Goal: Task Accomplishment & Management: Manage account settings

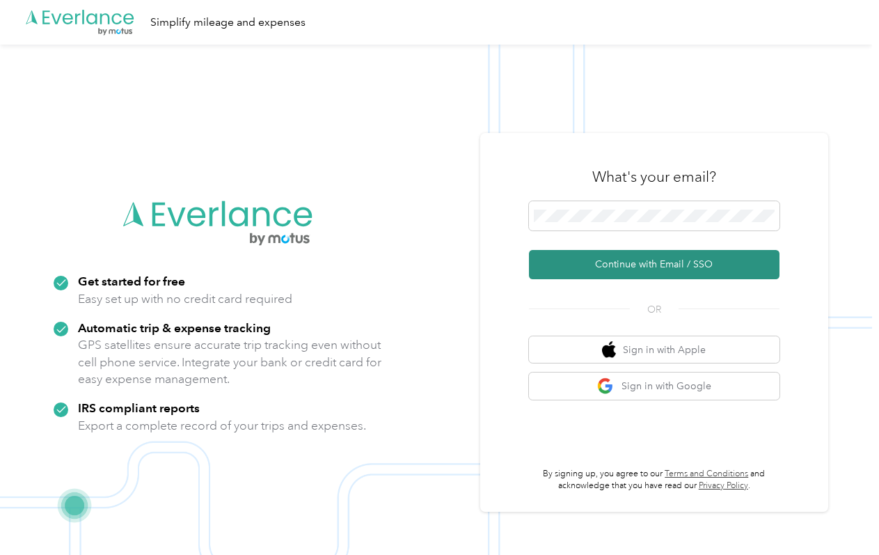
click at [631, 265] on button "Continue with Email / SSO" at bounding box center [654, 264] width 251 height 29
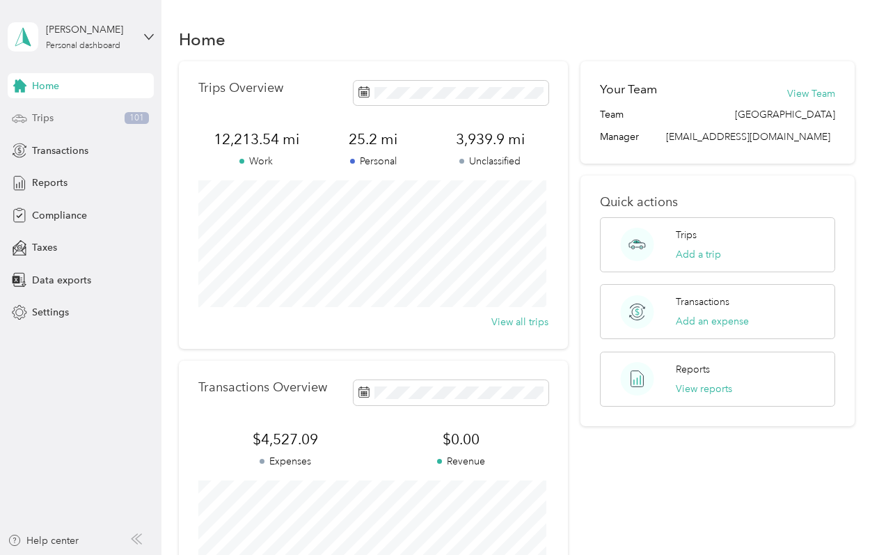
click at [42, 120] on span "Trips" at bounding box center [43, 118] width 22 height 15
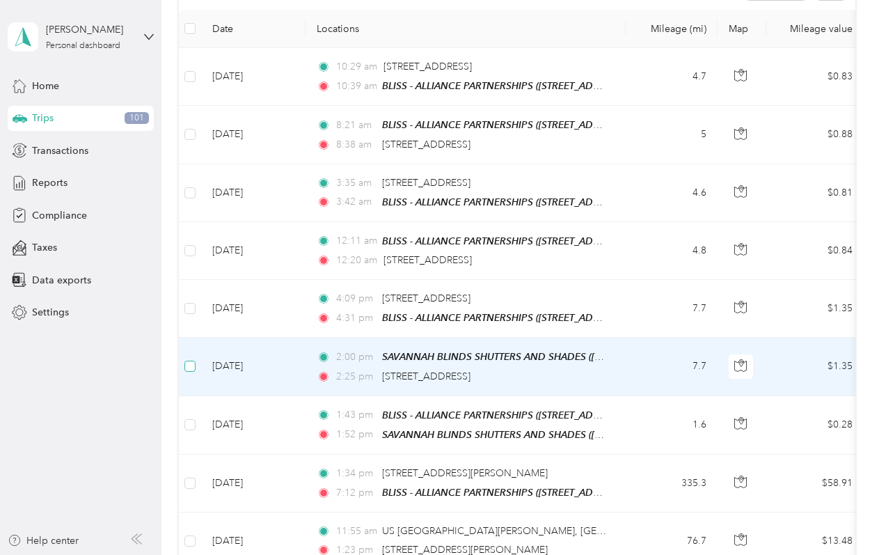
scroll to position [185, 0]
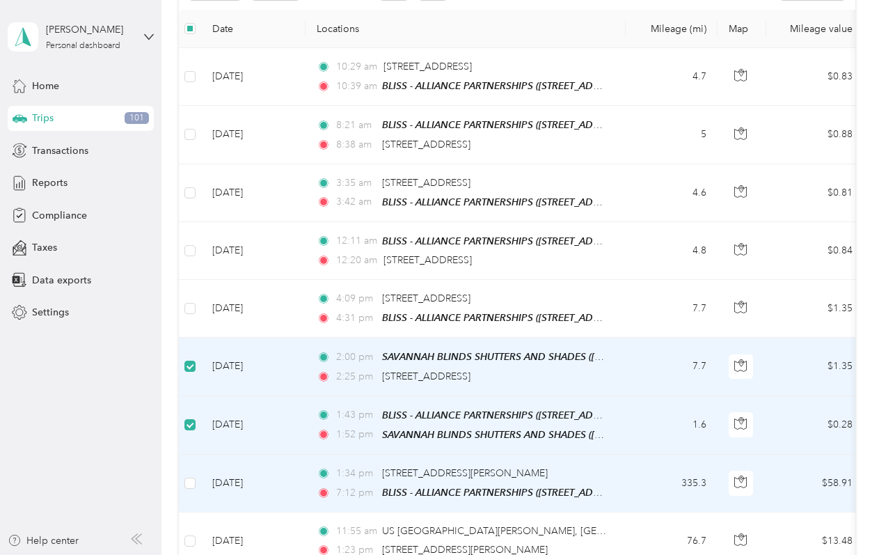
click at [187, 467] on td at bounding box center [190, 484] width 22 height 58
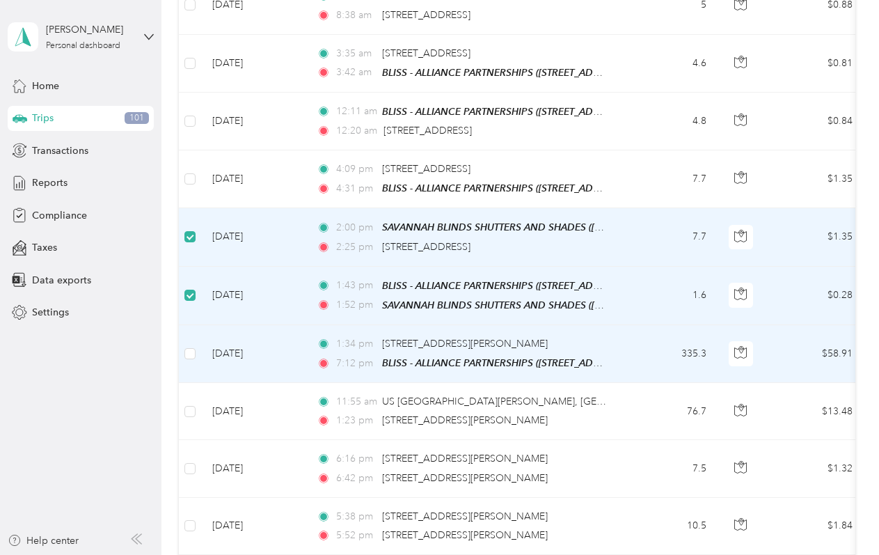
scroll to position [333, 0]
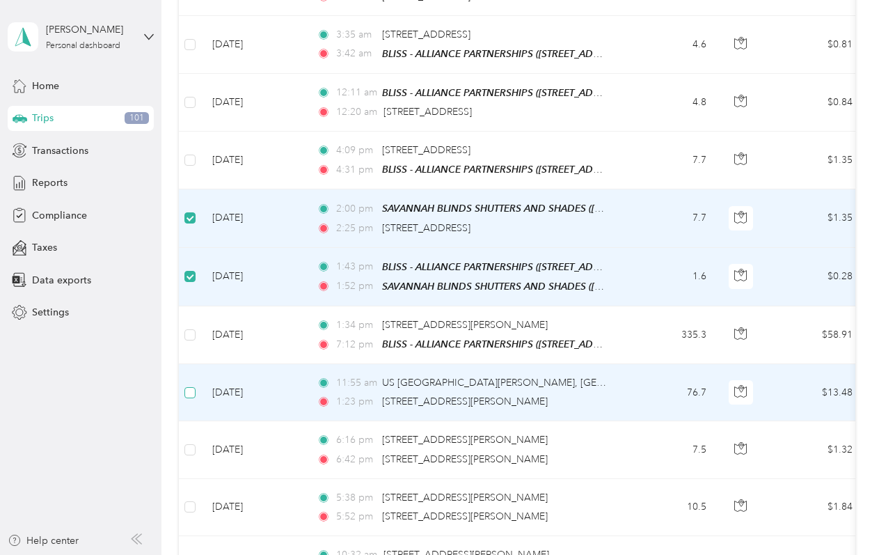
click at [187, 396] on label at bounding box center [190, 392] width 11 height 15
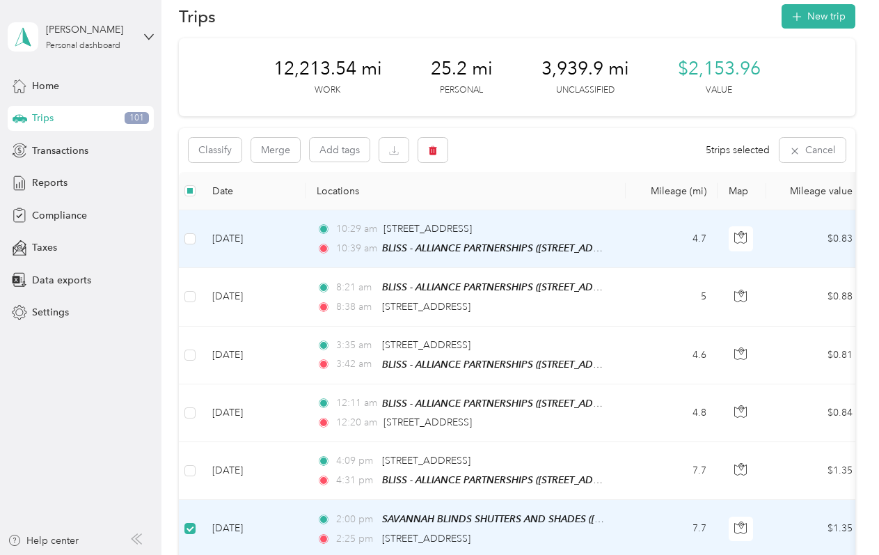
scroll to position [22, 0]
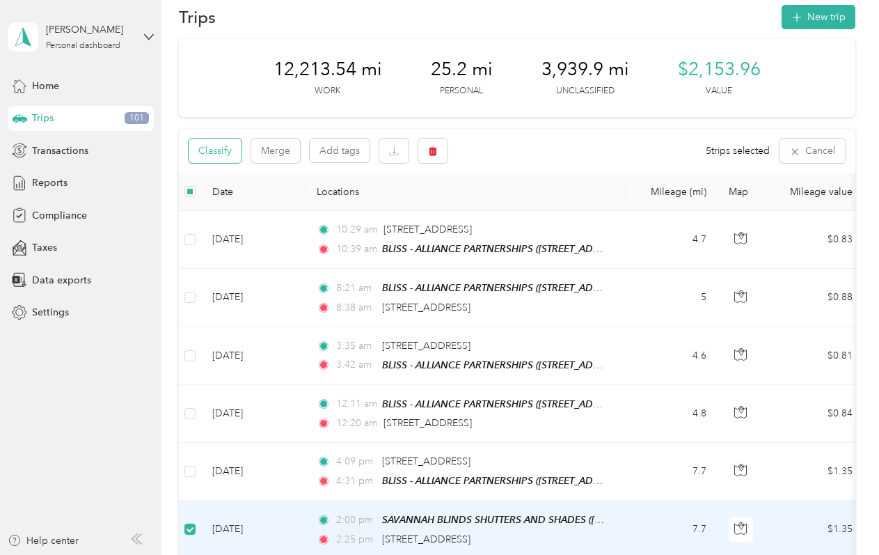
click at [213, 154] on button "Classify" at bounding box center [215, 151] width 53 height 24
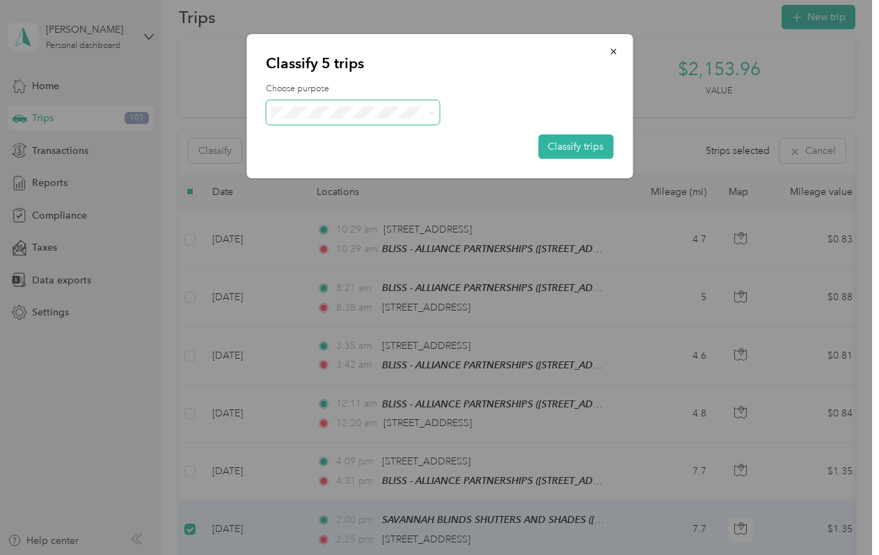
click at [429, 113] on icon at bounding box center [432, 113] width 6 height 6
click at [368, 132] on span "Momentum Textiles" at bounding box center [365, 136] width 129 height 15
click at [586, 148] on button "Classify trips" at bounding box center [575, 146] width 75 height 24
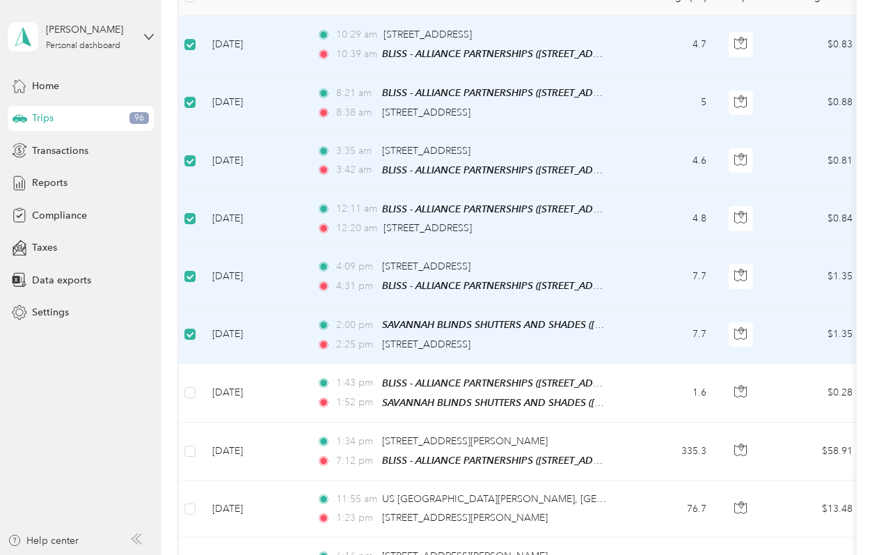
scroll to position [0, 0]
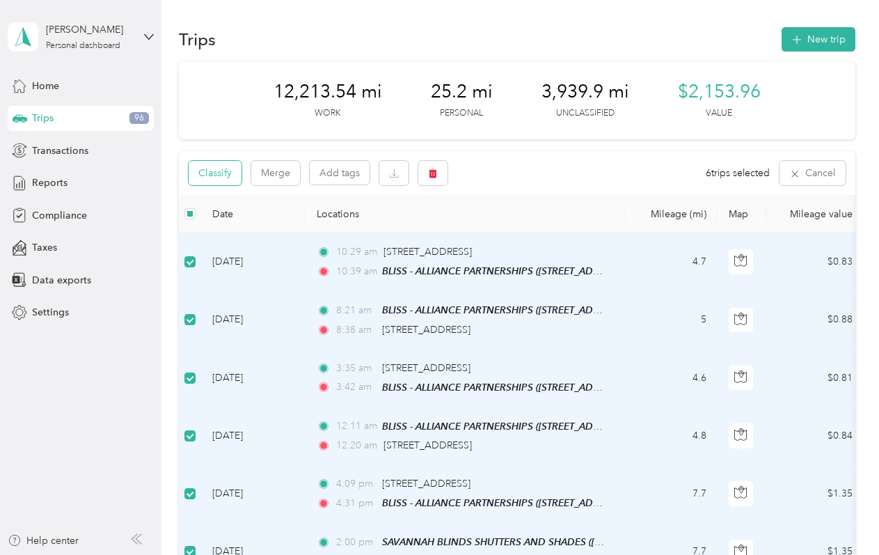
click at [223, 174] on button "Classify" at bounding box center [215, 173] width 53 height 24
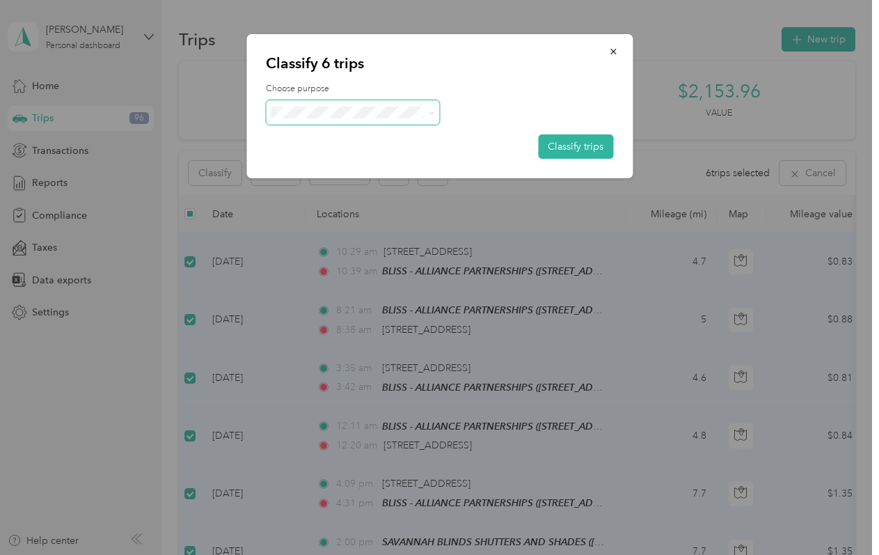
click at [435, 116] on span at bounding box center [353, 112] width 174 height 24
click at [430, 113] on icon at bounding box center [432, 113] width 6 height 6
click at [366, 171] on li "Personal" at bounding box center [353, 162] width 174 height 24
click at [570, 144] on button "Classify trips" at bounding box center [575, 146] width 75 height 24
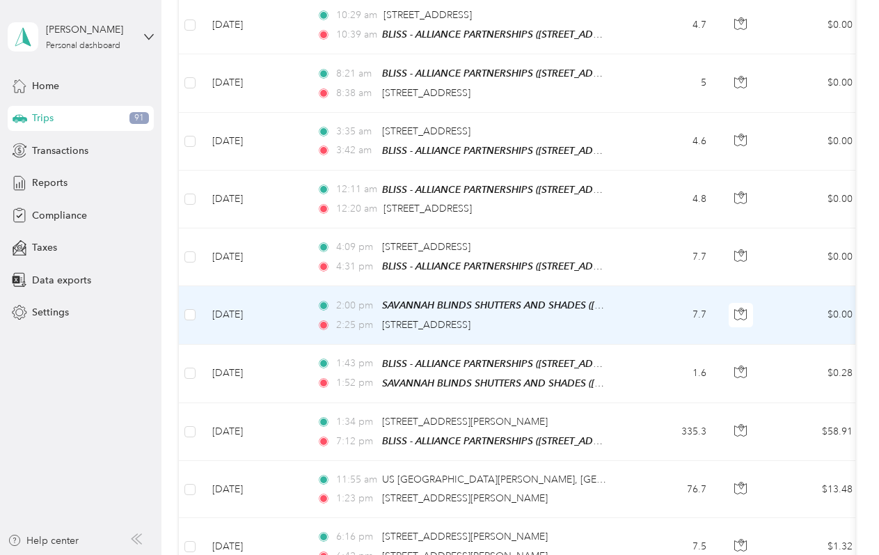
scroll to position [240, 0]
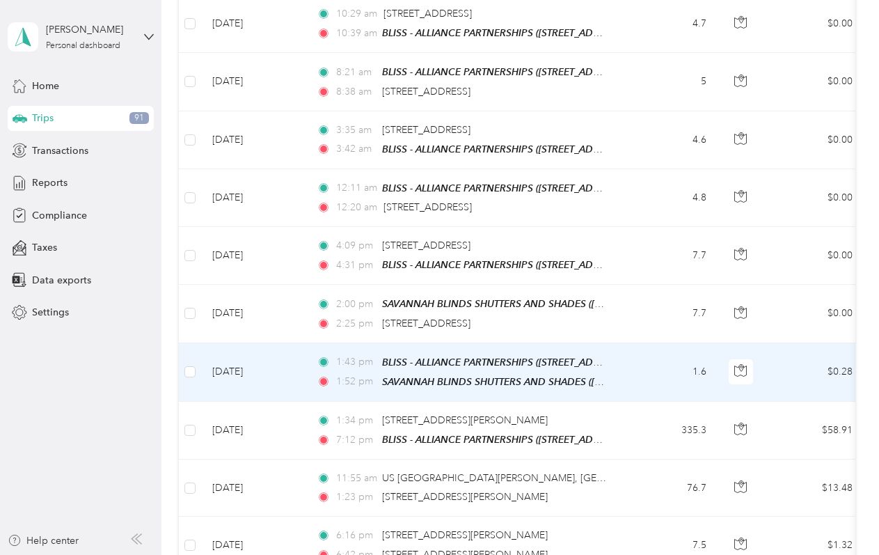
click at [197, 359] on td at bounding box center [190, 372] width 22 height 58
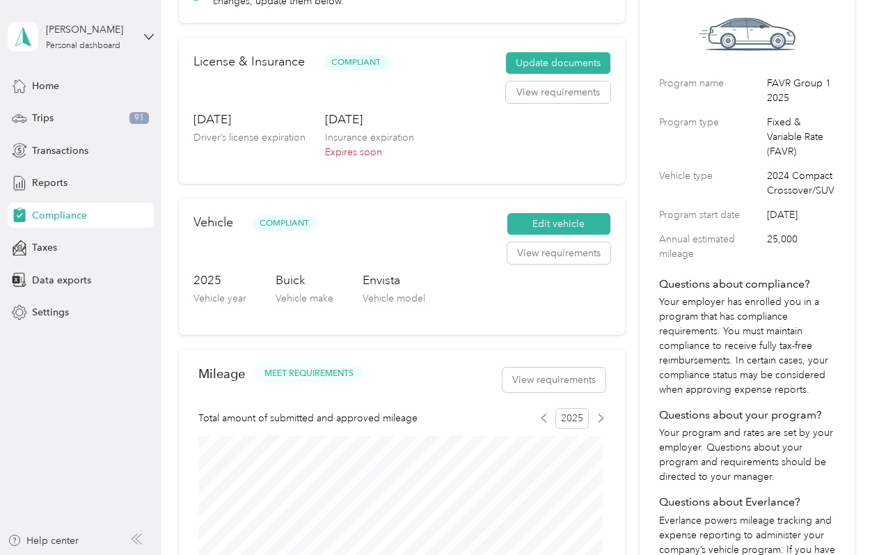
scroll to position [106, 0]
click at [535, 102] on button "View requirements" at bounding box center [558, 93] width 104 height 22
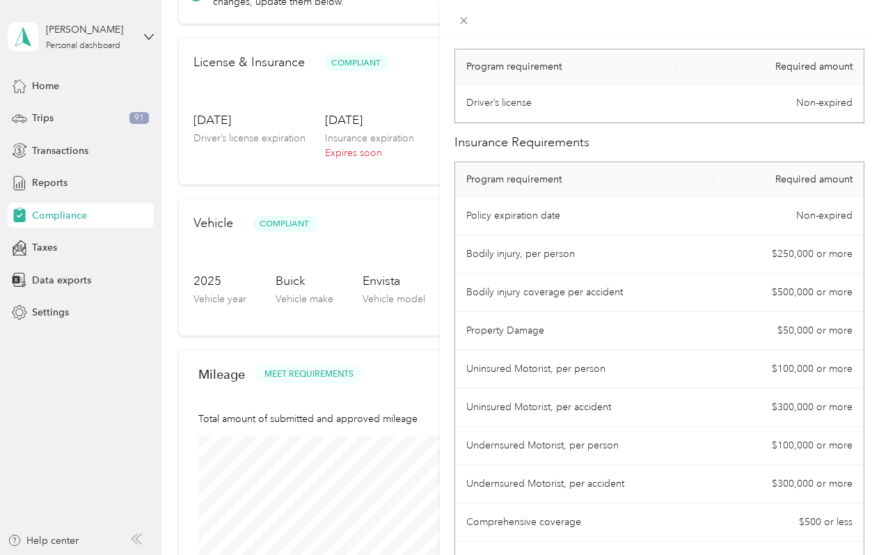
scroll to position [171, 0]
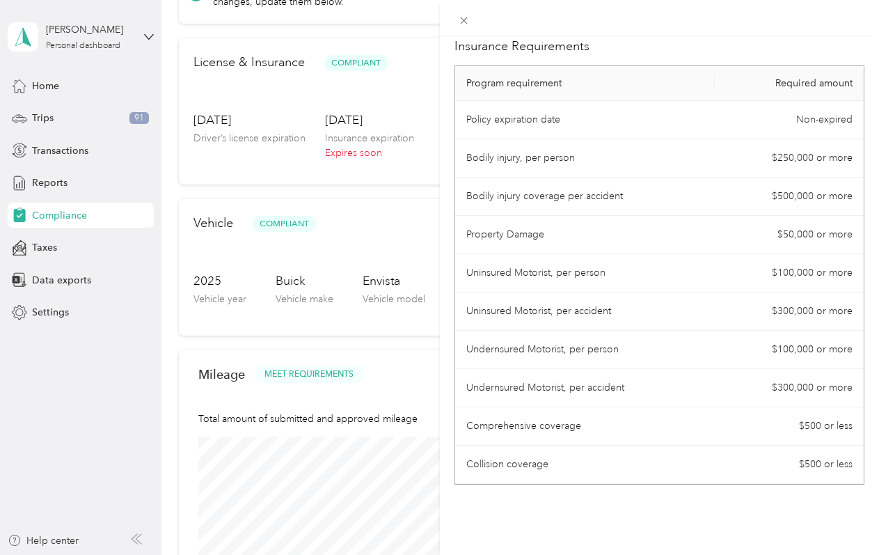
click at [42, 120] on div "License Requirements These requirements are set by your Company. If you have an…" at bounding box center [439, 277] width 879 height 555
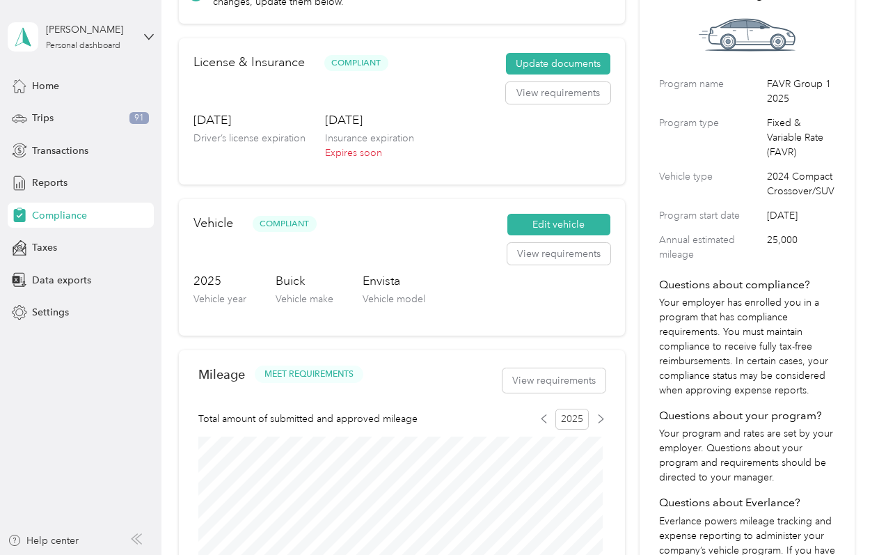
click at [42, 120] on span "Trips" at bounding box center [43, 118] width 22 height 15
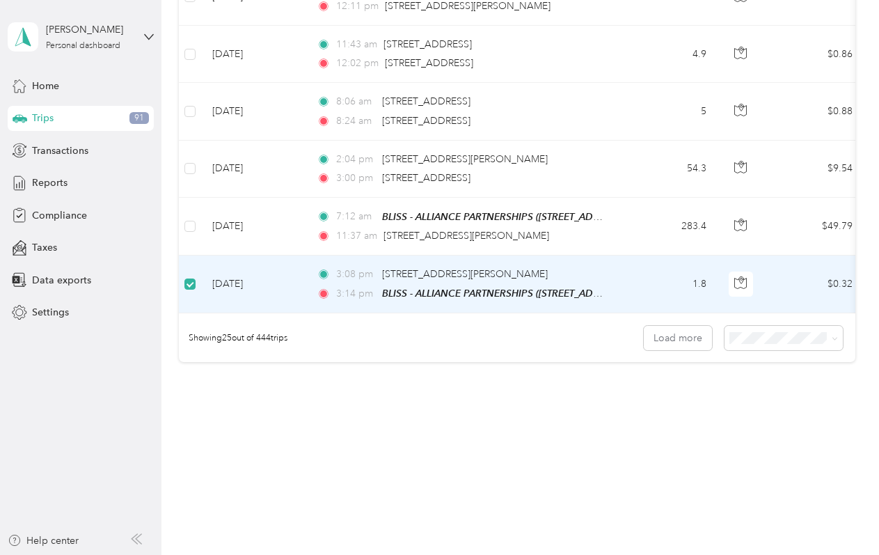
scroll to position [1366, 0]
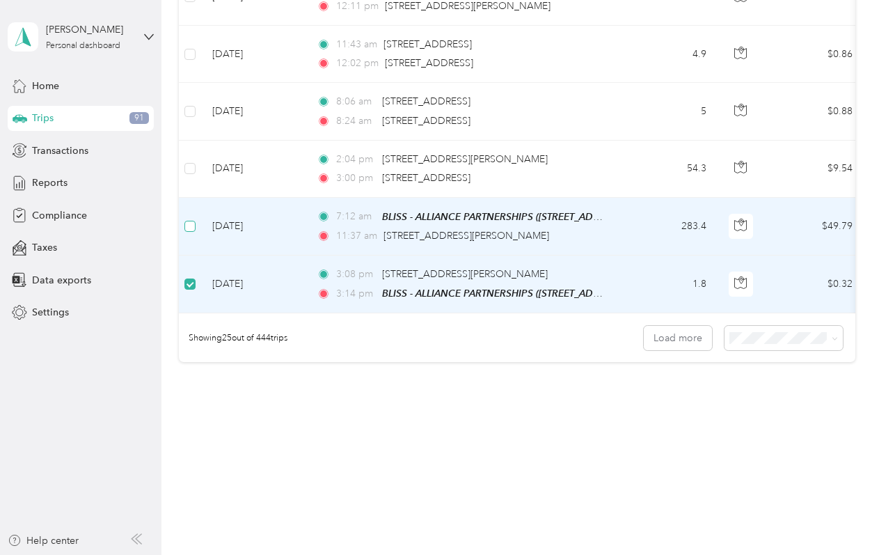
click at [189, 219] on label at bounding box center [190, 226] width 11 height 15
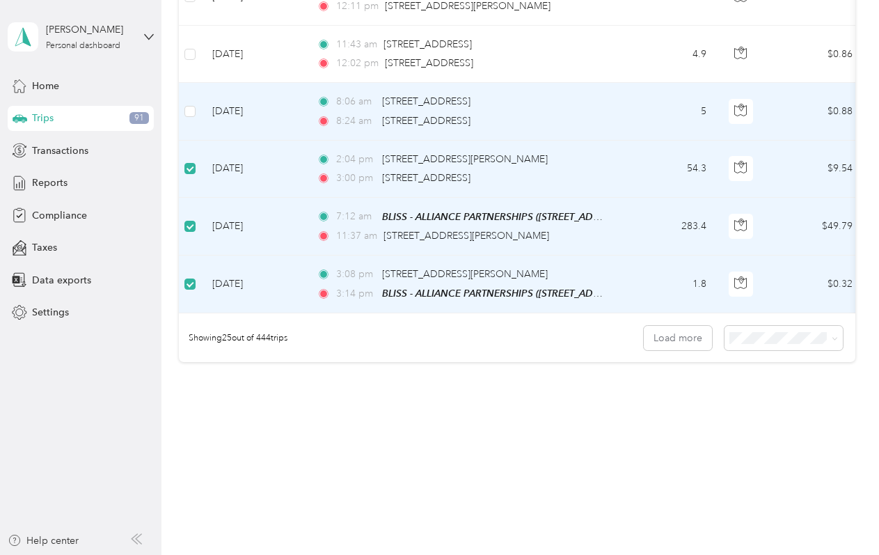
click at [192, 86] on td at bounding box center [190, 111] width 22 height 57
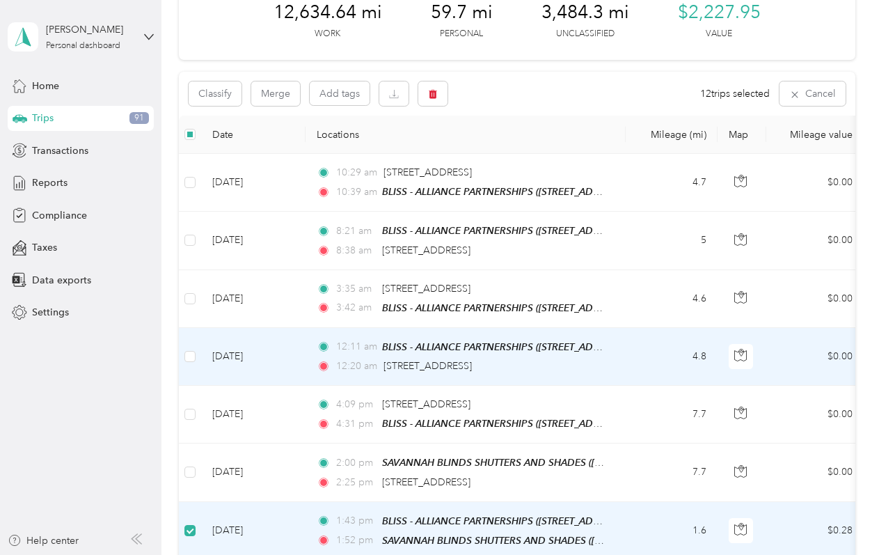
scroll to position [61, 0]
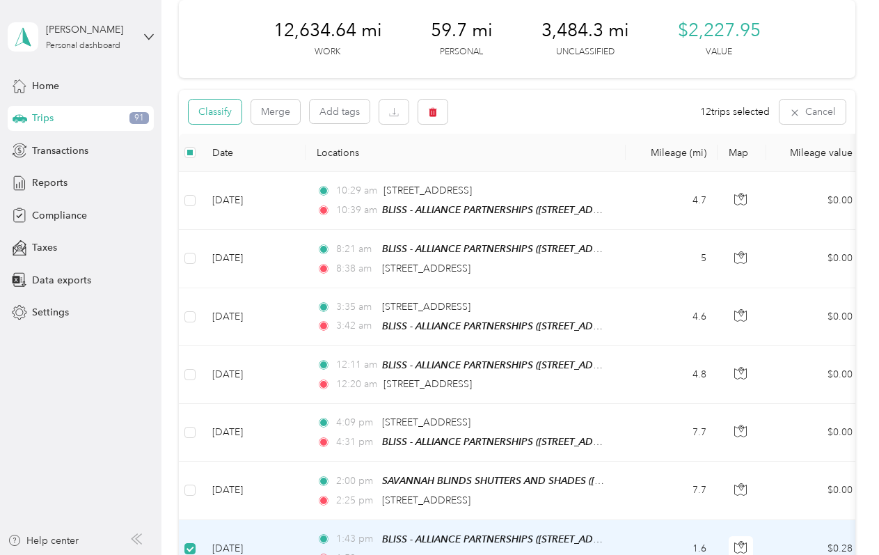
click at [228, 113] on button "Classify" at bounding box center [215, 112] width 53 height 24
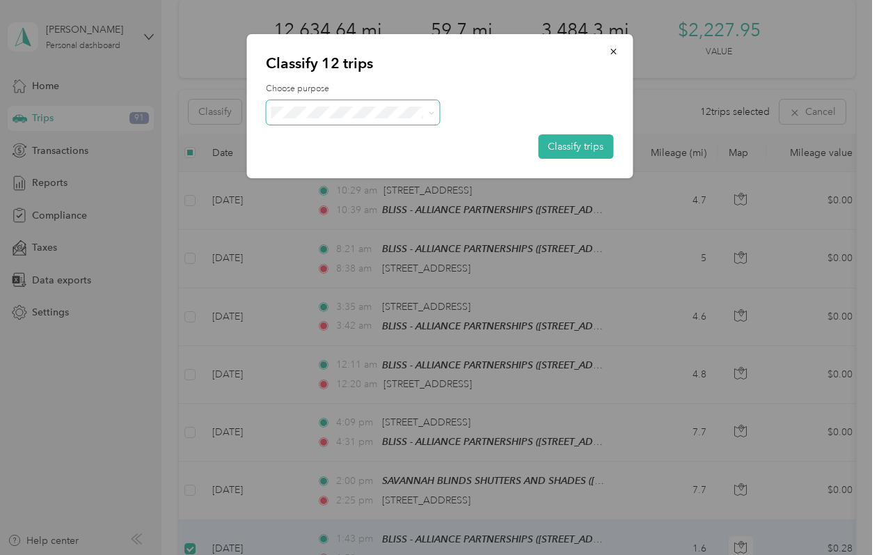
click at [437, 110] on span at bounding box center [353, 112] width 174 height 24
click at [430, 113] on icon at bounding box center [432, 112] width 4 height 3
click at [388, 143] on li "Momentum Textiles" at bounding box center [353, 138] width 174 height 24
click at [586, 140] on button "Classify trips" at bounding box center [575, 146] width 75 height 24
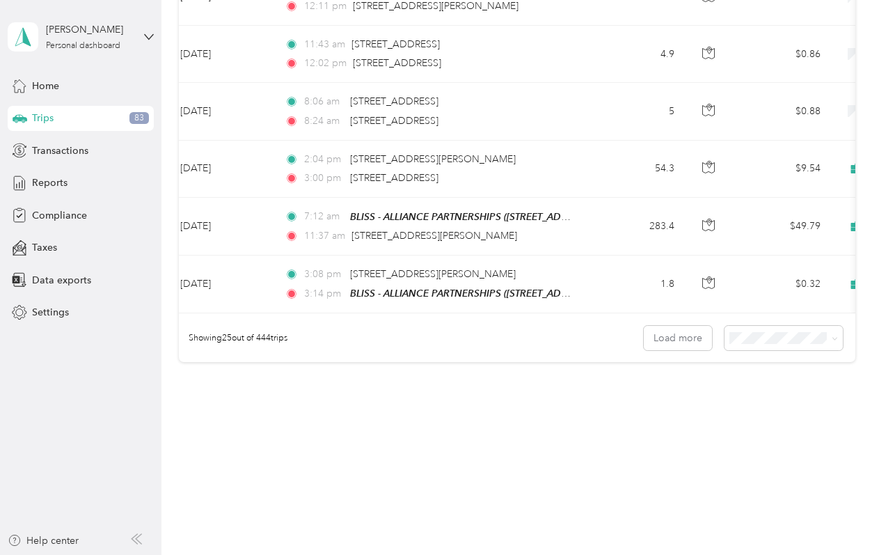
scroll to position [0, 0]
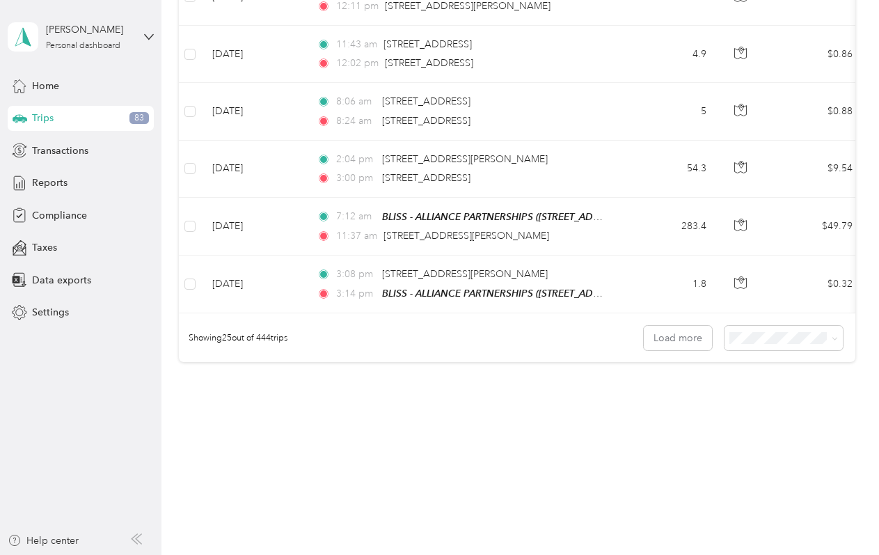
click at [69, 123] on div "Trips 83" at bounding box center [81, 118] width 146 height 25
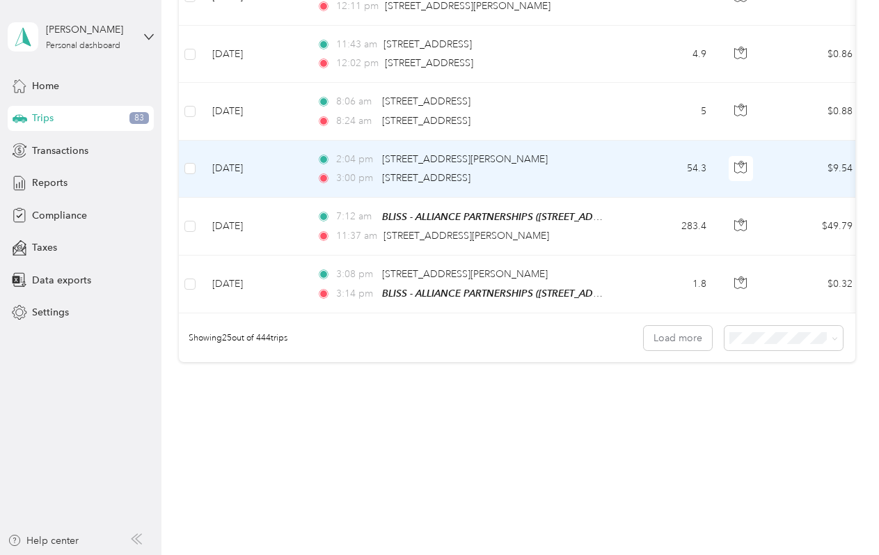
scroll to position [0, 24]
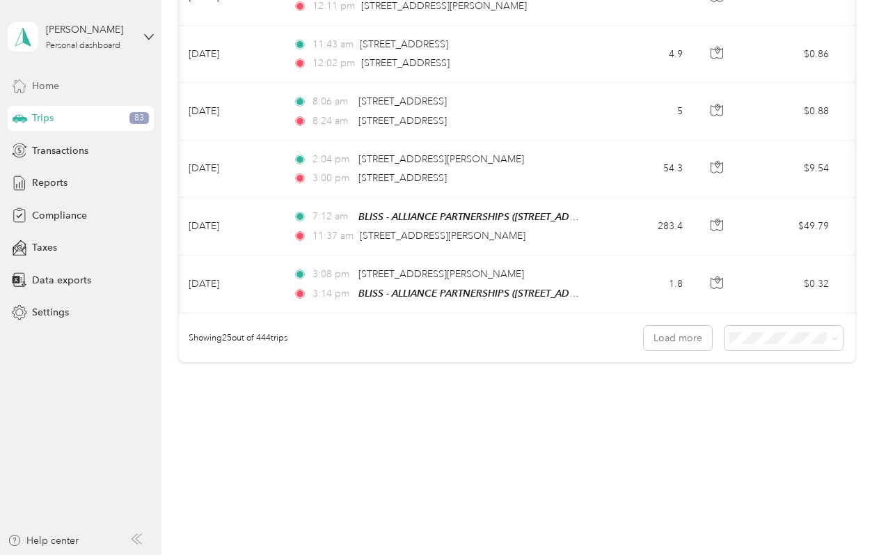
click at [50, 82] on span "Home" at bounding box center [45, 86] width 27 height 15
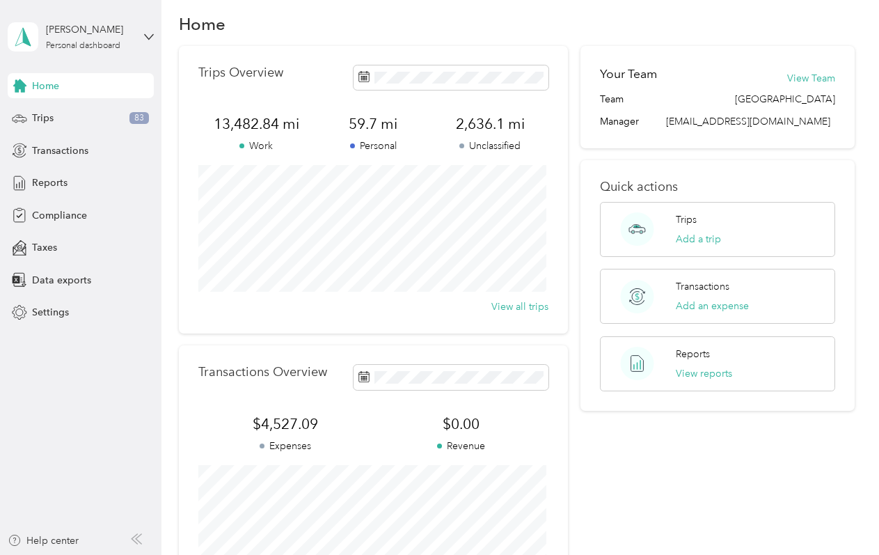
scroll to position [15, 0]
